Goal: Task Accomplishment & Management: Manage account settings

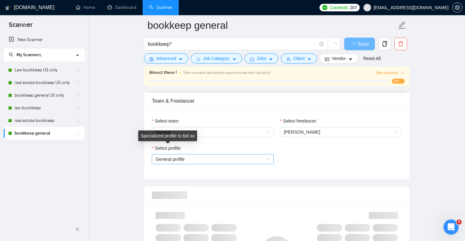
click at [169, 159] on span "General profile" at bounding box center [213, 159] width 114 height 9
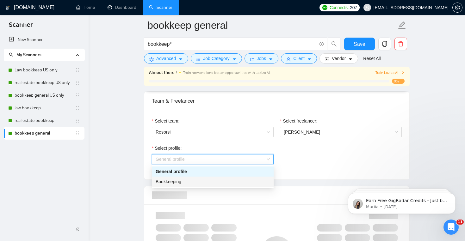
click at [173, 181] on span "Bookkeeping" at bounding box center [169, 181] width 26 height 5
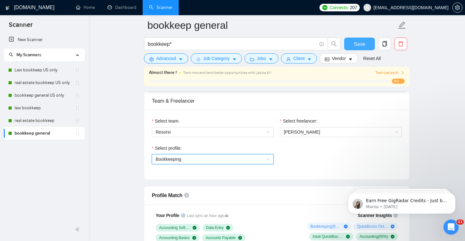
click at [365, 41] on span "Save" at bounding box center [359, 44] width 11 height 8
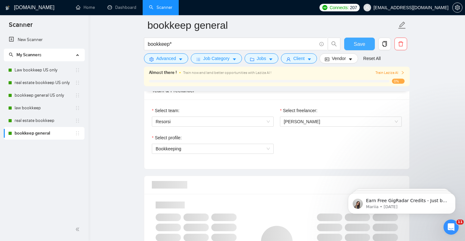
scroll to position [326, 0]
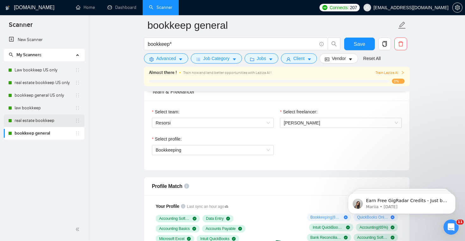
click at [47, 122] on link "real estate bookkeep" at bounding box center [45, 121] width 60 height 13
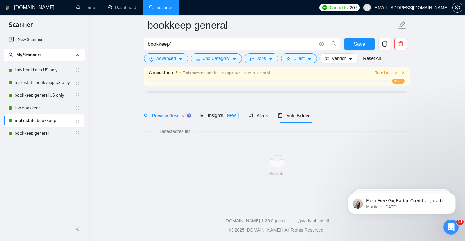
scroll to position [9, 0]
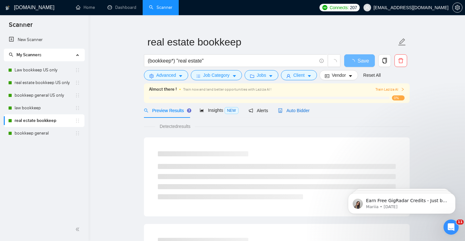
click at [285, 109] on span "Auto Bidder" at bounding box center [293, 110] width 31 height 5
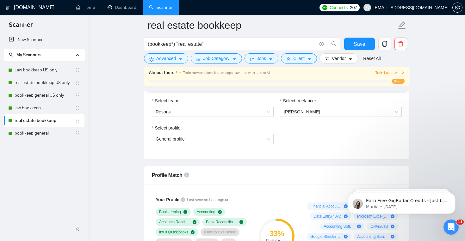
scroll to position [347, 0]
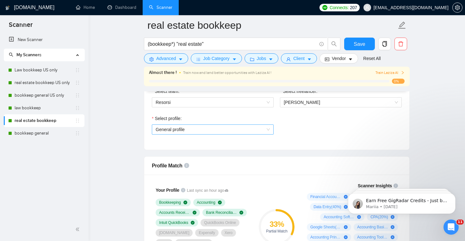
click at [227, 129] on span "General profile" at bounding box center [213, 129] width 114 height 9
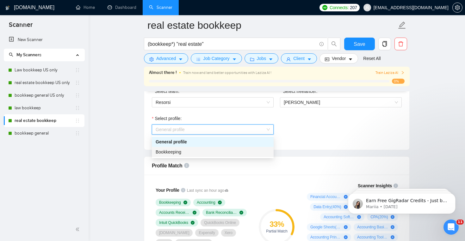
click at [219, 155] on div "Bookkeeping" at bounding box center [213, 152] width 114 height 7
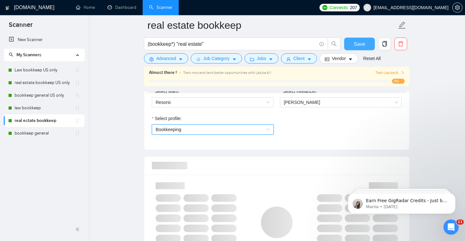
click at [353, 48] on button "Save" at bounding box center [359, 44] width 31 height 13
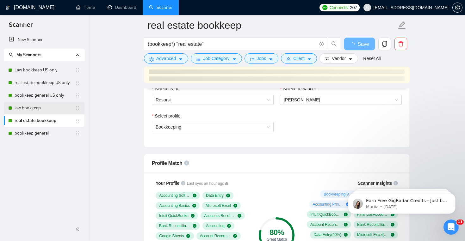
click at [60, 114] on link "law bookkeep" at bounding box center [45, 108] width 60 height 13
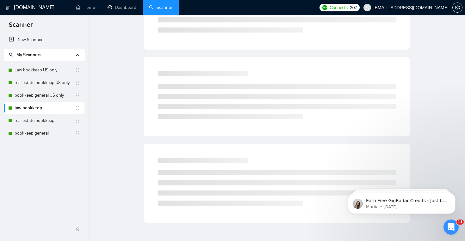
scroll to position [7, 0]
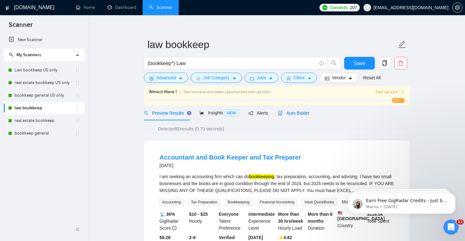
click at [289, 114] on span "Auto Bidder" at bounding box center [293, 113] width 31 height 5
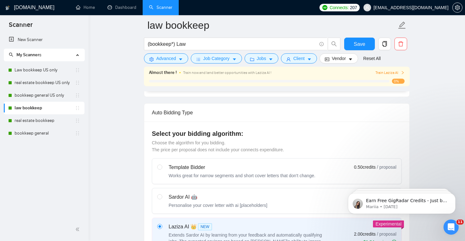
scroll to position [316, 0]
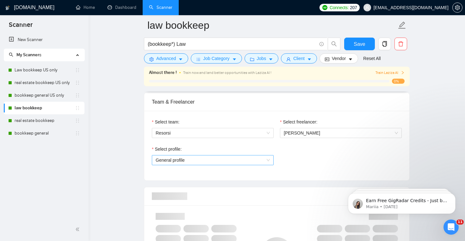
click at [227, 163] on span "General profile" at bounding box center [213, 160] width 114 height 9
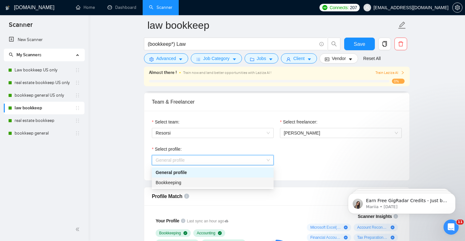
click at [225, 182] on div "Bookkeeping" at bounding box center [213, 182] width 114 height 7
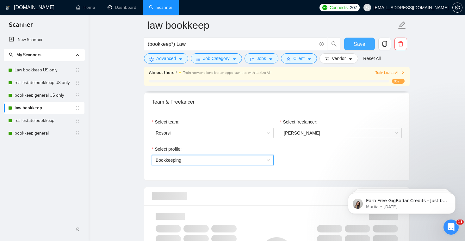
click at [362, 43] on span "Save" at bounding box center [359, 44] width 11 height 8
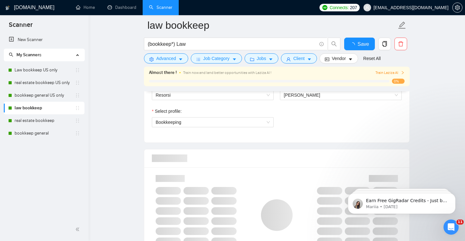
scroll to position [340, 0]
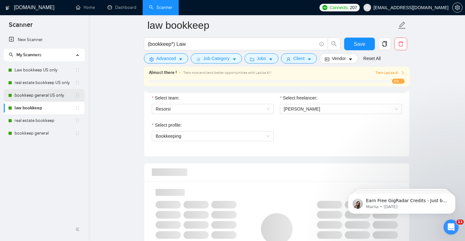
click at [60, 94] on link "bookkeep general US only" at bounding box center [45, 95] width 60 height 13
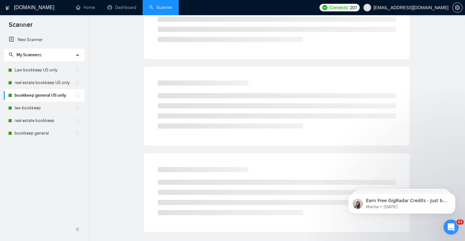
scroll to position [9, 0]
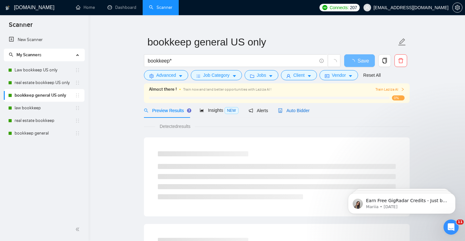
click at [295, 111] on span "Auto Bidder" at bounding box center [293, 110] width 31 height 5
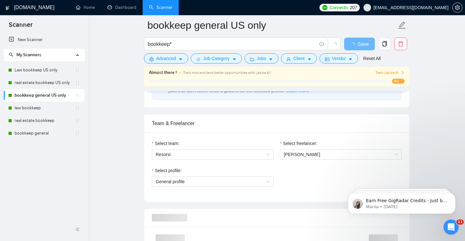
scroll to position [330, 0]
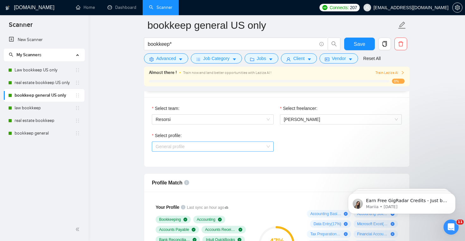
click at [241, 149] on span "General profile" at bounding box center [213, 146] width 114 height 9
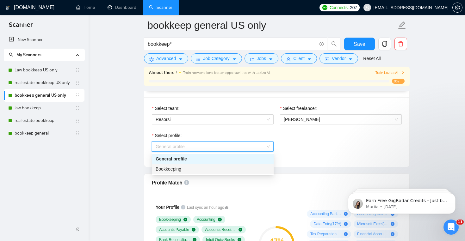
click at [239, 171] on div "Bookkeeping" at bounding box center [213, 169] width 114 height 7
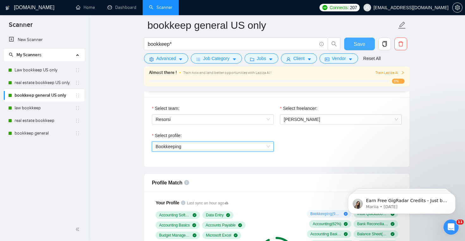
click at [354, 39] on button "Save" at bounding box center [359, 44] width 31 height 13
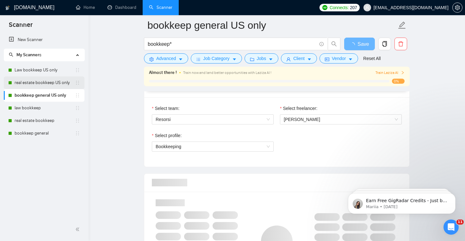
click at [55, 85] on link "real estate bookkeep US only" at bounding box center [45, 83] width 60 height 13
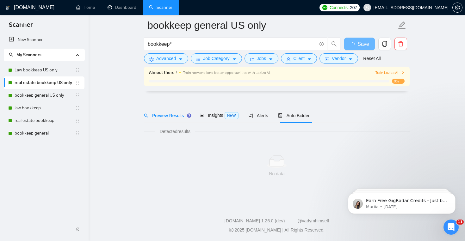
scroll to position [9, 0]
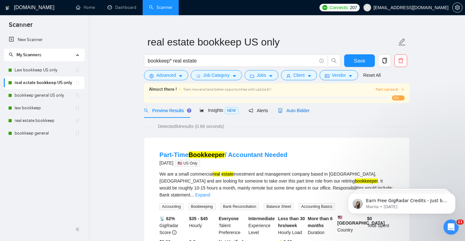
click at [290, 111] on span "Auto Bidder" at bounding box center [293, 110] width 31 height 5
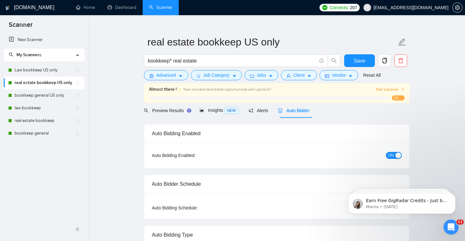
checkbox input "true"
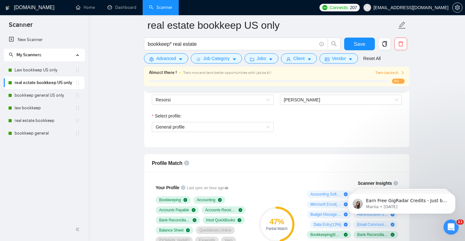
scroll to position [345, 0]
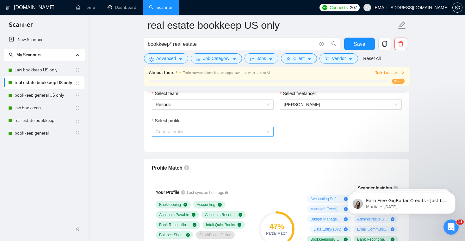
click at [252, 130] on span "General profile" at bounding box center [213, 131] width 114 height 9
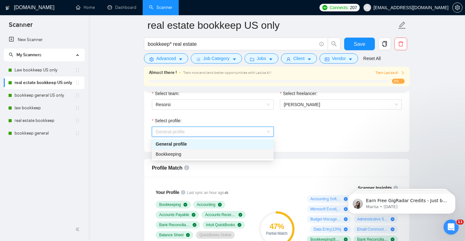
click at [242, 154] on div "Bookkeeping" at bounding box center [213, 154] width 114 height 7
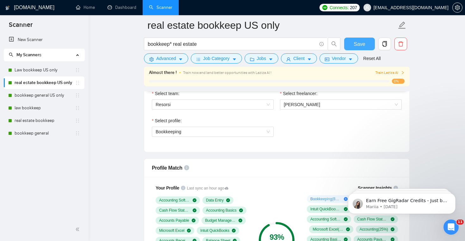
click at [358, 40] on span "Save" at bounding box center [359, 44] width 11 height 8
click at [41, 72] on link "Law bookkeep US only" at bounding box center [45, 70] width 60 height 13
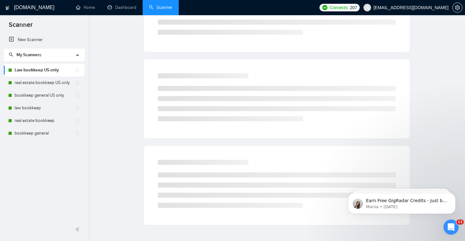
scroll to position [9, 0]
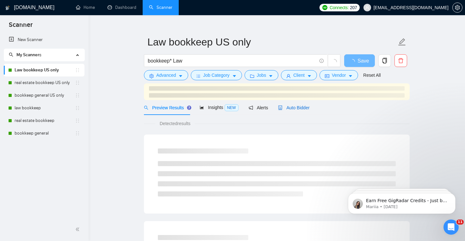
click at [292, 107] on span "Auto Bidder" at bounding box center [293, 107] width 31 height 5
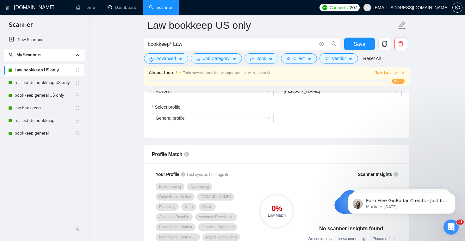
scroll to position [350, 0]
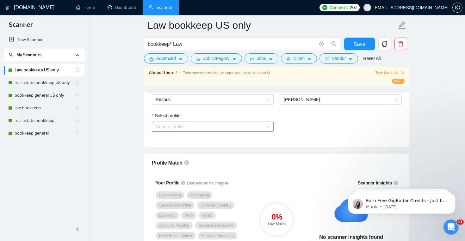
click at [245, 126] on span "General profile" at bounding box center [213, 126] width 114 height 9
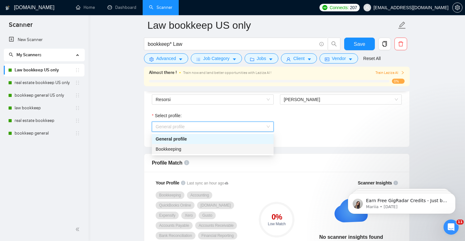
click at [241, 146] on div "Bookkeeping" at bounding box center [213, 149] width 114 height 7
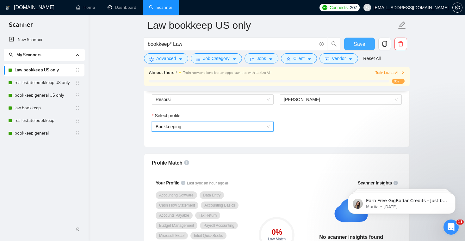
click at [350, 43] on button "Save" at bounding box center [359, 44] width 31 height 13
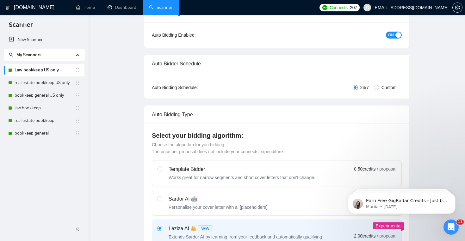
scroll to position [0, 0]
